Goal: Navigation & Orientation: Go to known website

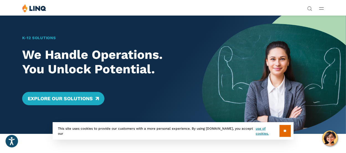
scroll to position [55, 0]
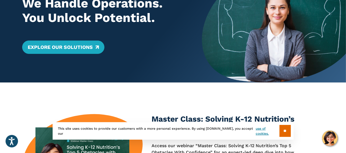
click at [100, 115] on div "Master Class: Solving K-12 Nutrition’s Top 5 Obstacles With Confidence Access o…" at bounding box center [173, 155] width 346 height 146
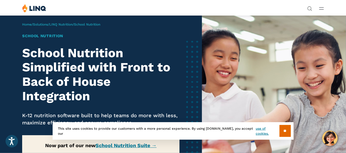
click at [259, 100] on link "Login" at bounding box center [268, 102] width 19 height 5
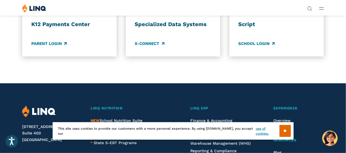
scroll to position [471, 0]
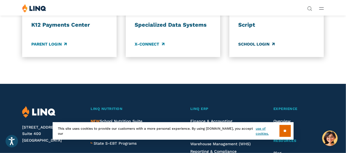
click at [256, 47] on link "School Login" at bounding box center [257, 44] width 36 height 6
